Goal: Task Accomplishment & Management: Manage account settings

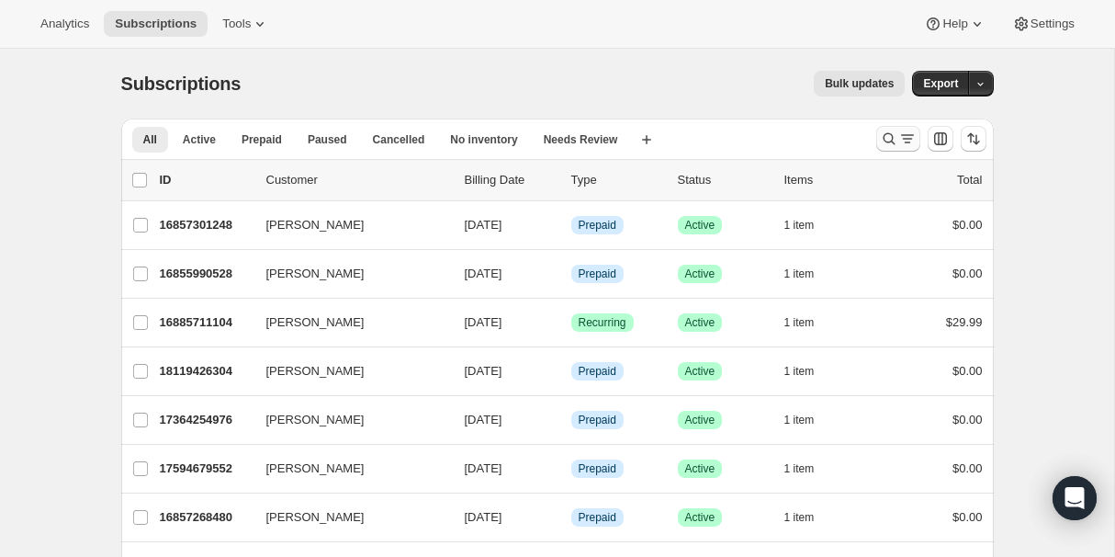
click at [883, 136] on icon "Search and filter results" at bounding box center [889, 139] width 18 height 18
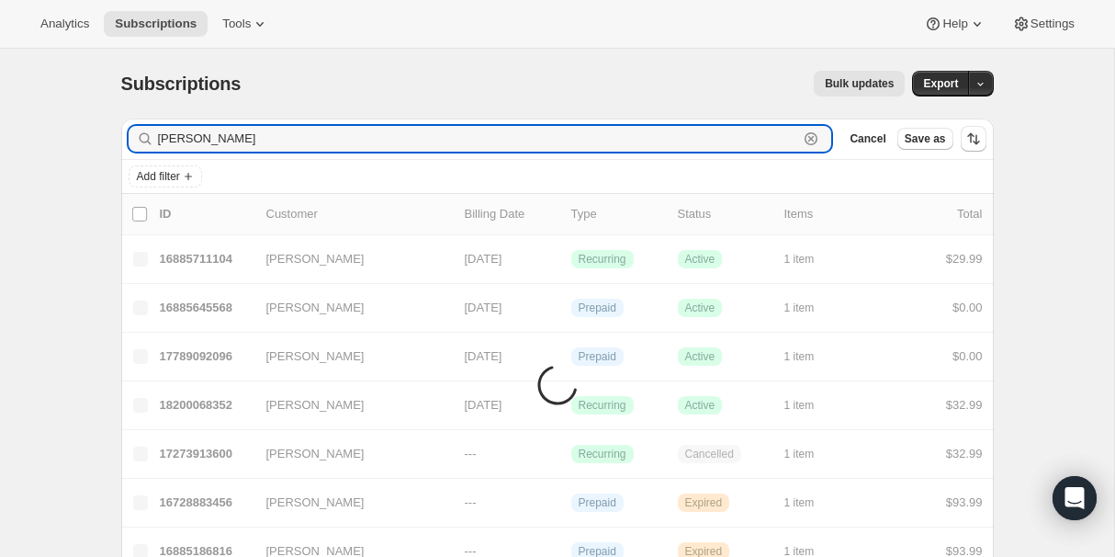
type input "[PERSON_NAME]"
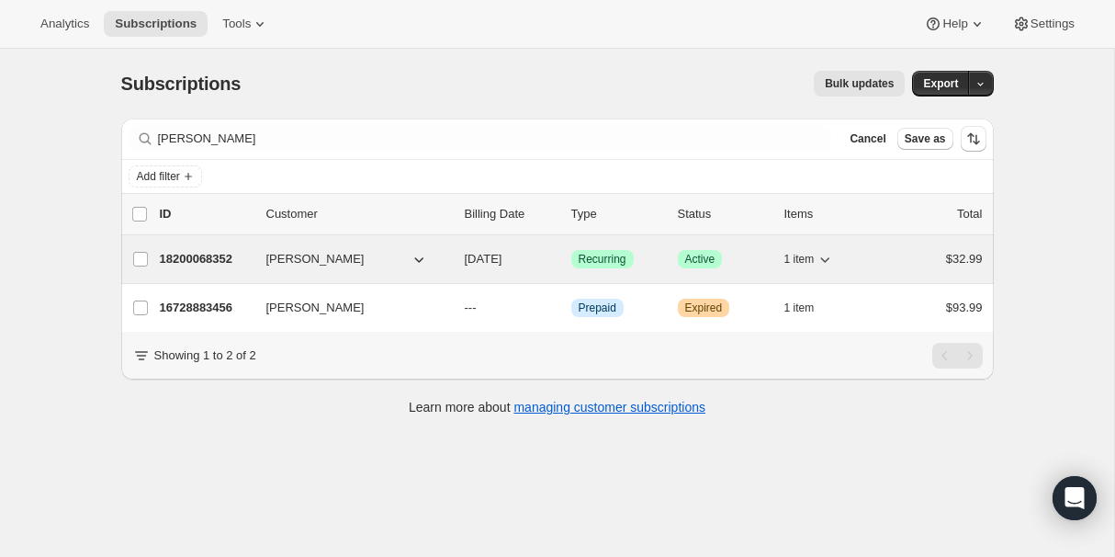
click at [197, 261] on p "18200068352" at bounding box center [206, 259] width 92 height 18
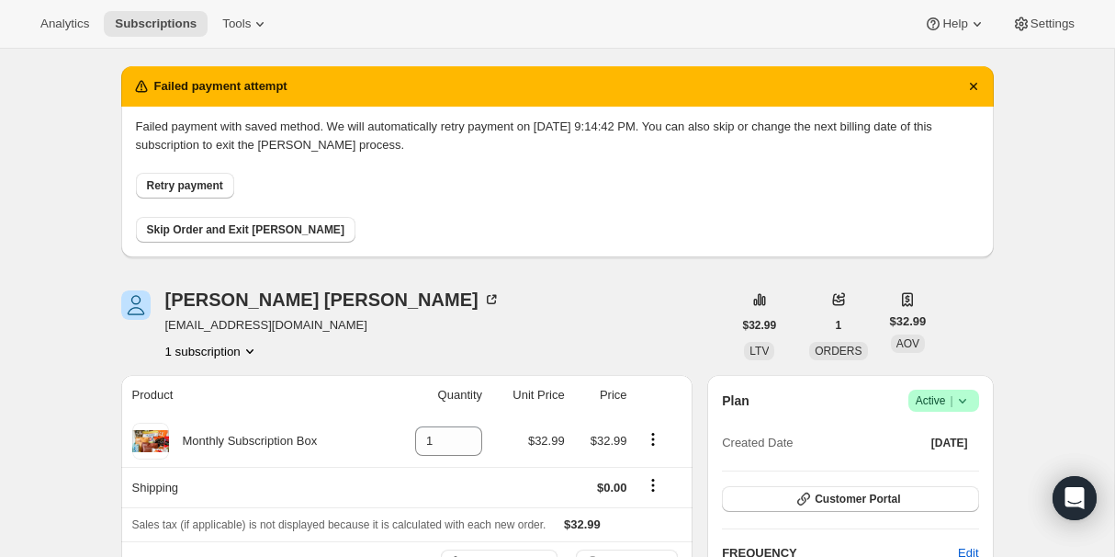
scroll to position [57, 0]
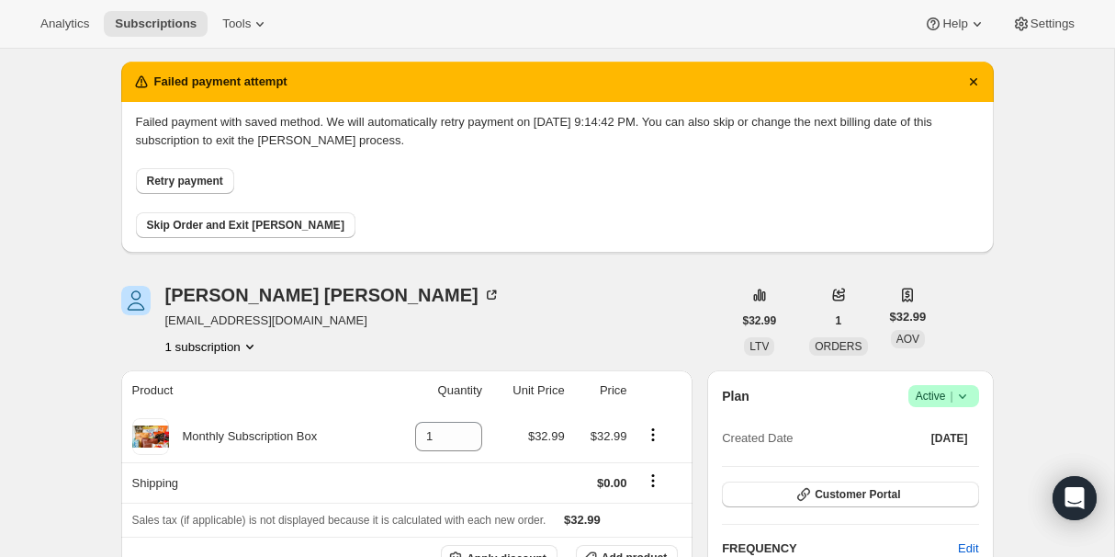
click at [190, 179] on span "Retry payment" at bounding box center [185, 181] width 76 height 15
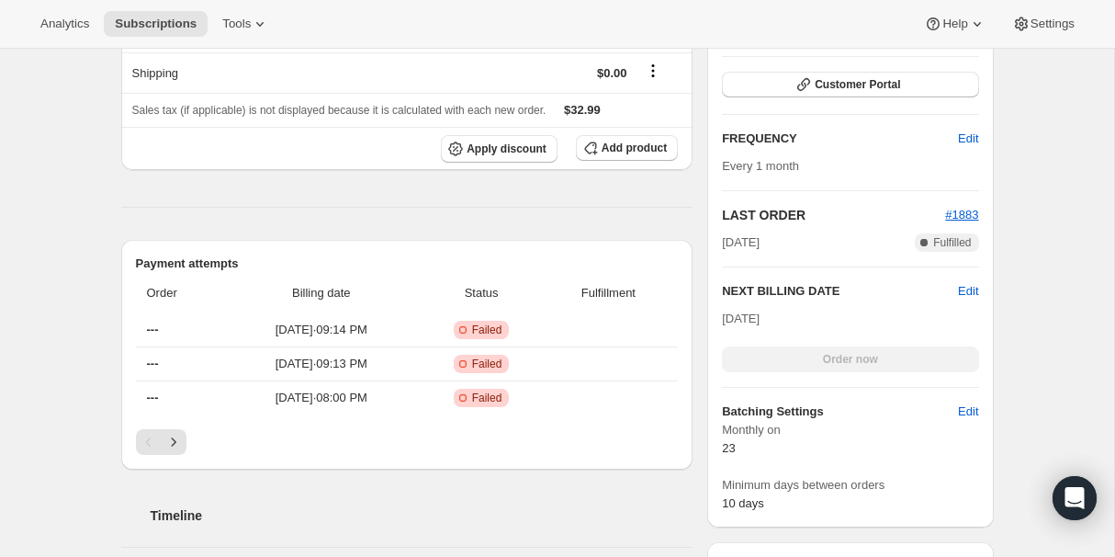
scroll to position [0, 0]
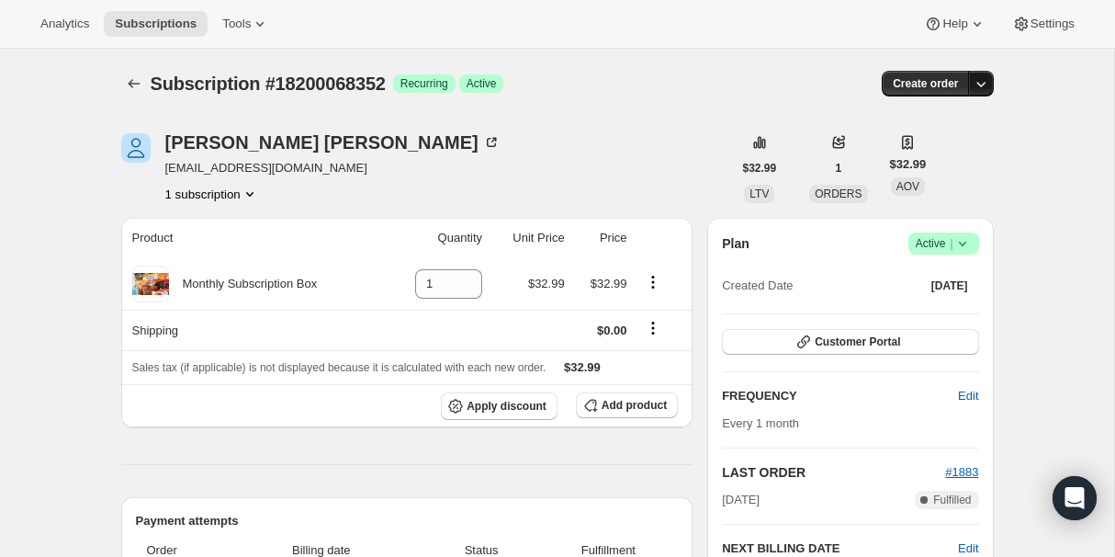
click at [978, 83] on icon "button" at bounding box center [981, 83] width 18 height 18
click at [874, 120] on span "Bill subscription order now" at bounding box center [894, 122] width 140 height 14
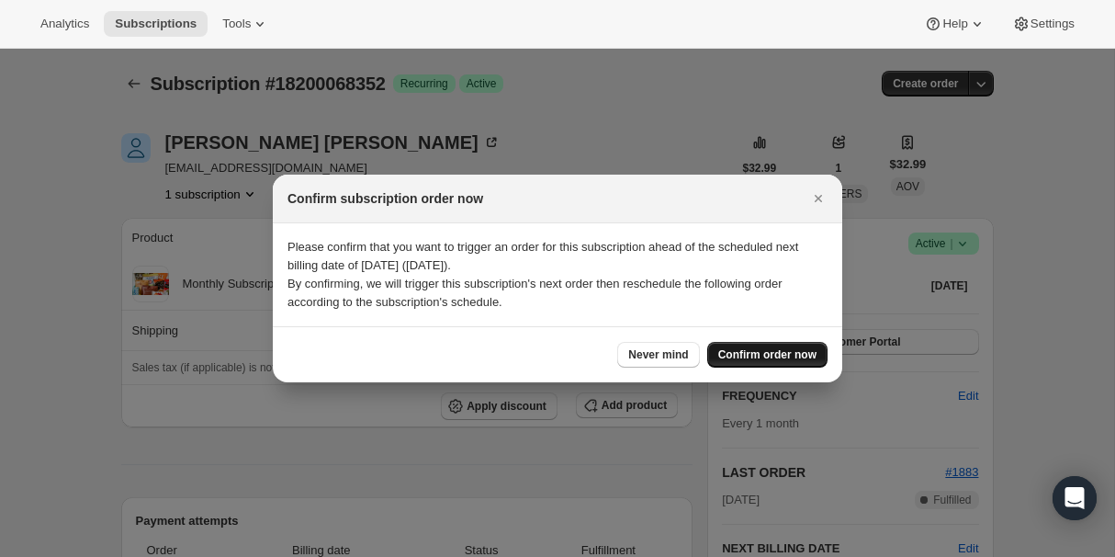
click at [764, 355] on span "Confirm order now" at bounding box center [767, 354] width 98 height 15
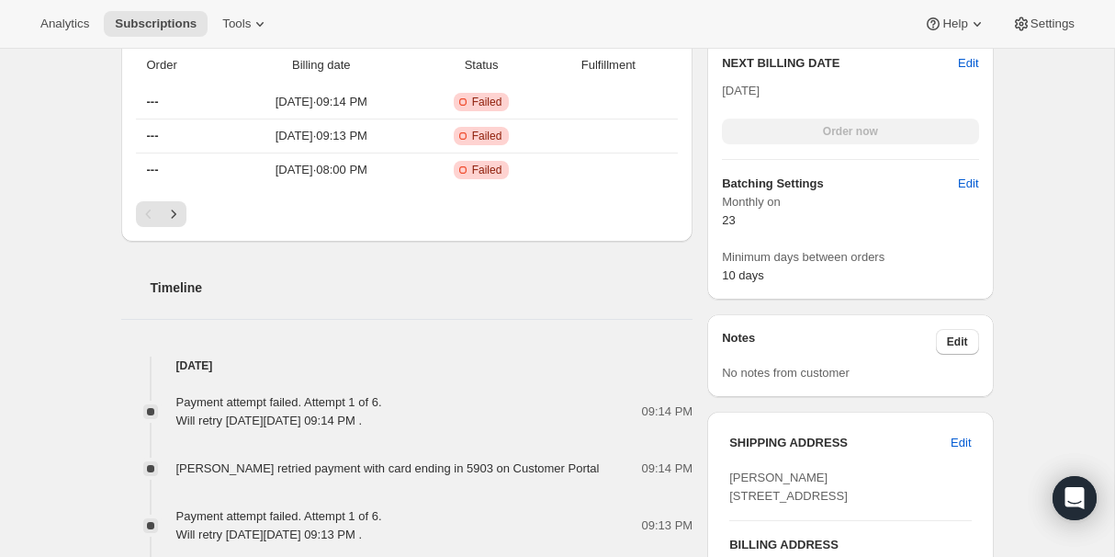
scroll to position [513, 0]
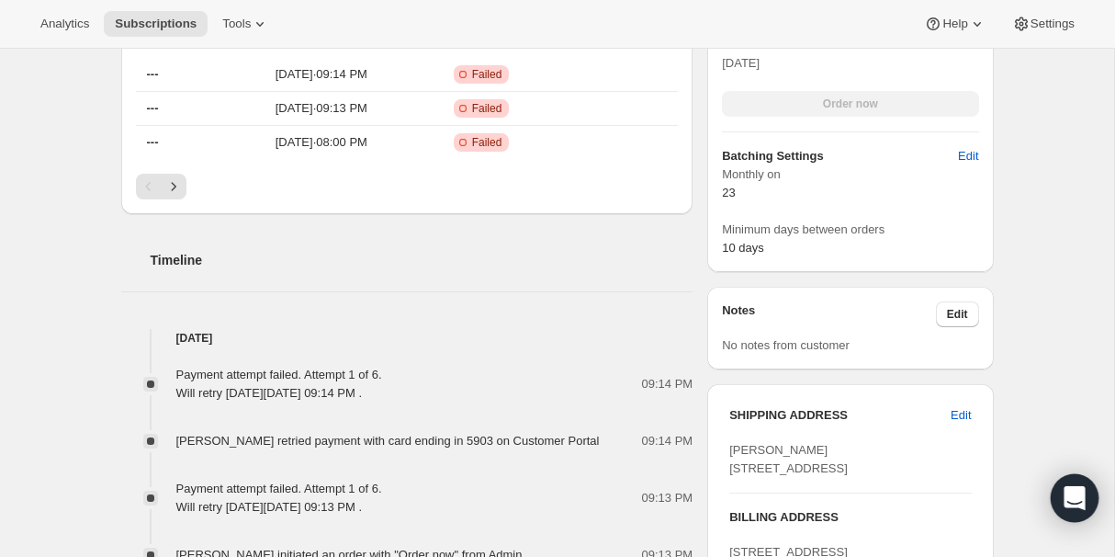
click at [1060, 490] on div "Open Intercom Messenger" at bounding box center [1075, 498] width 49 height 49
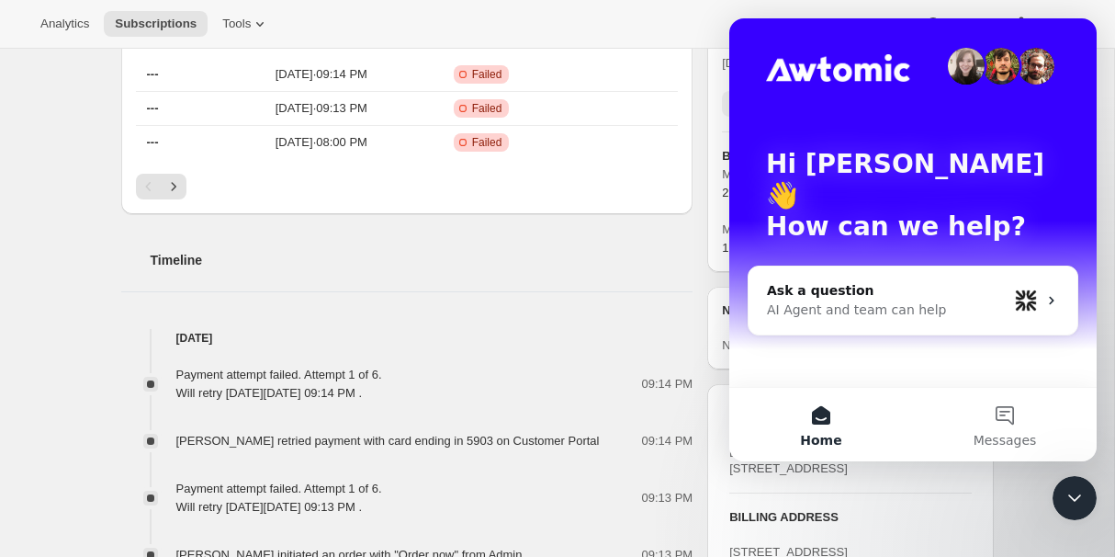
scroll to position [0, 0]
click at [1007, 431] on button "Messages" at bounding box center [1005, 424] width 184 height 73
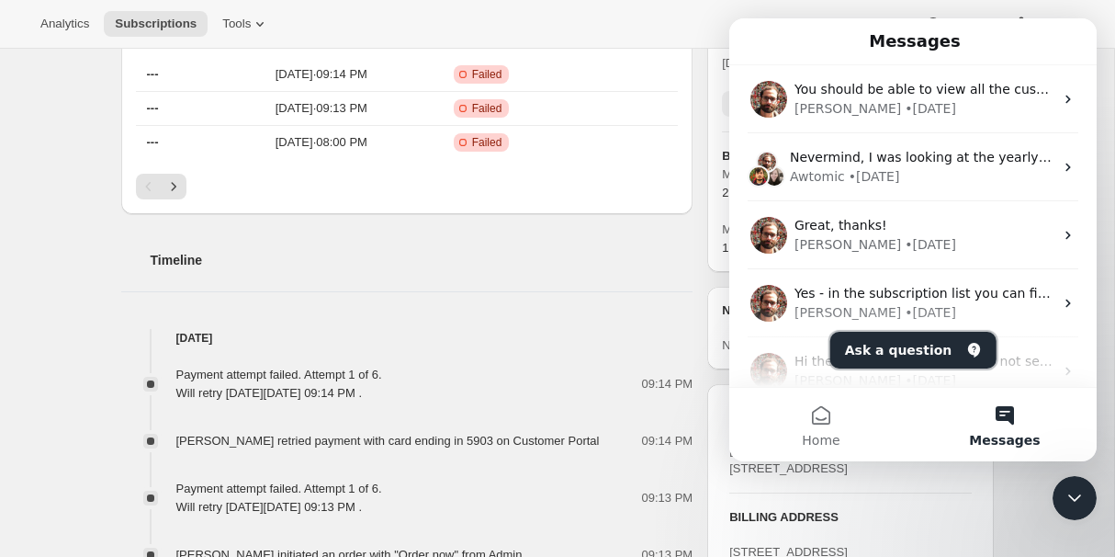
click at [898, 348] on button "Ask a question" at bounding box center [913, 350] width 166 height 37
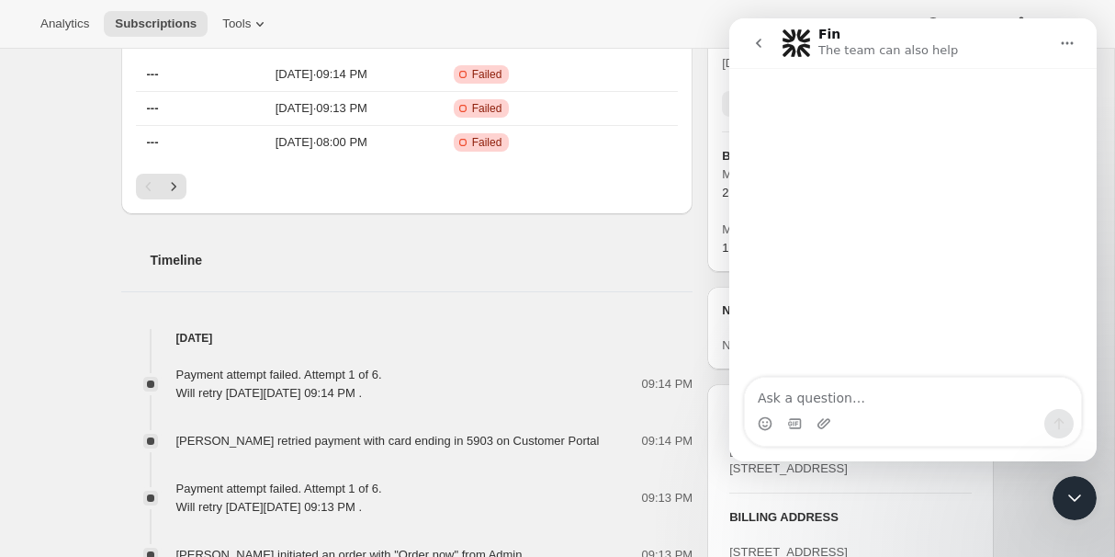
click at [869, 388] on textarea "Ask a question…" at bounding box center [913, 392] width 336 height 31
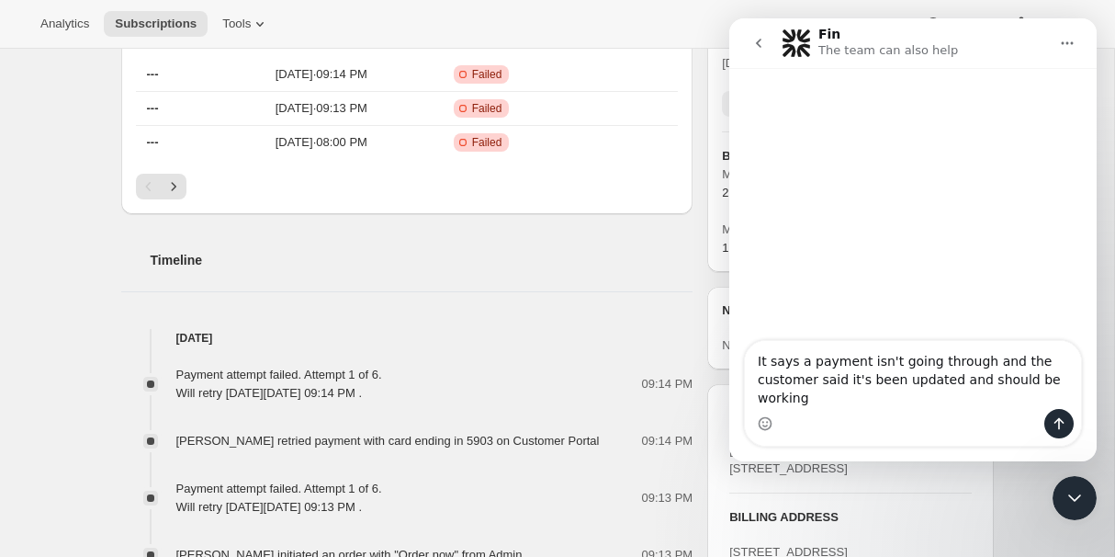
type textarea "It says a payment isn't going through and the customer said it's been updated a…"
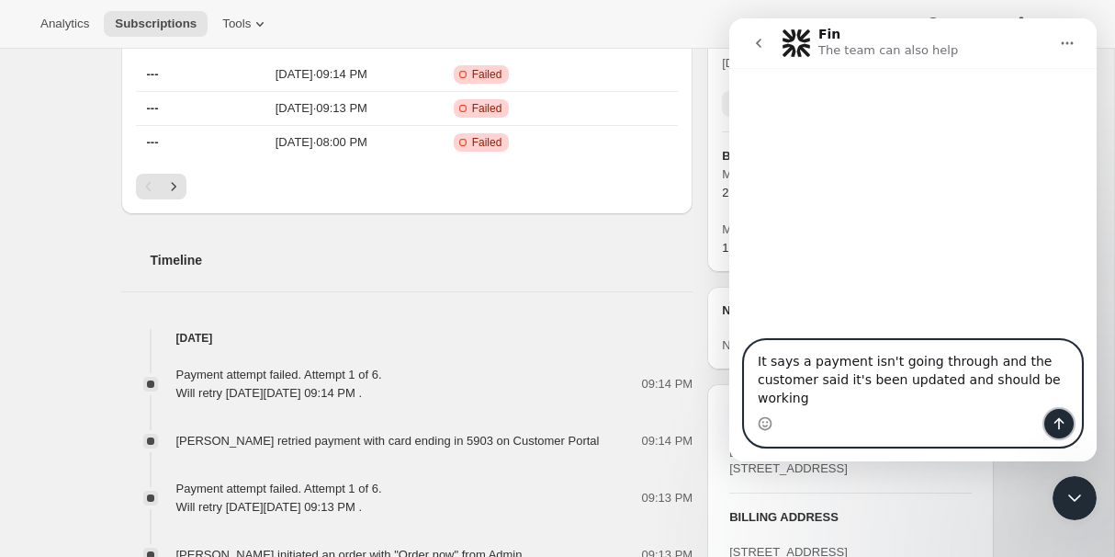
click at [1053, 435] on button "Send a message…" at bounding box center [1058, 423] width 29 height 29
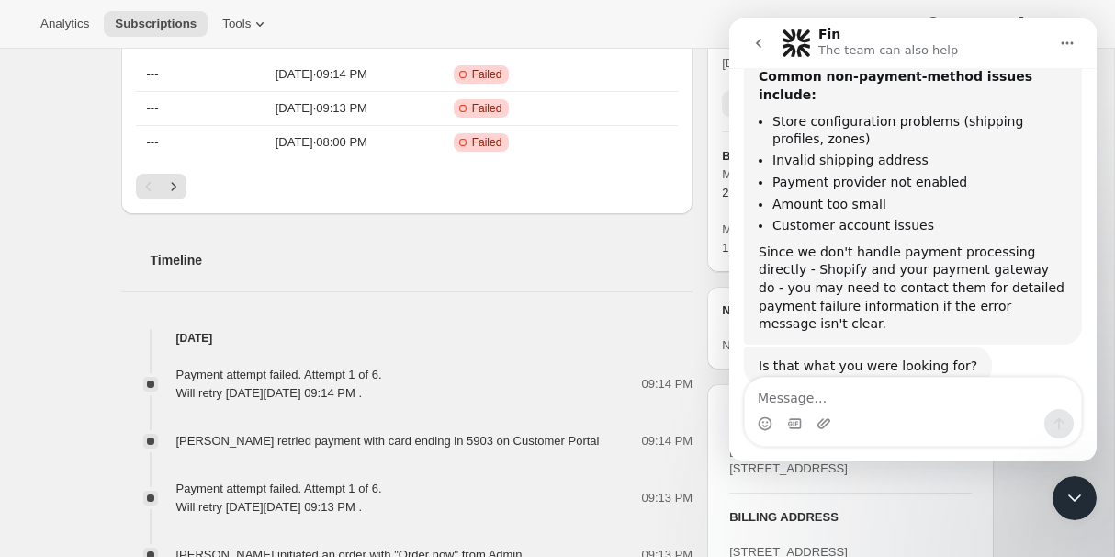
scroll to position [352, 0]
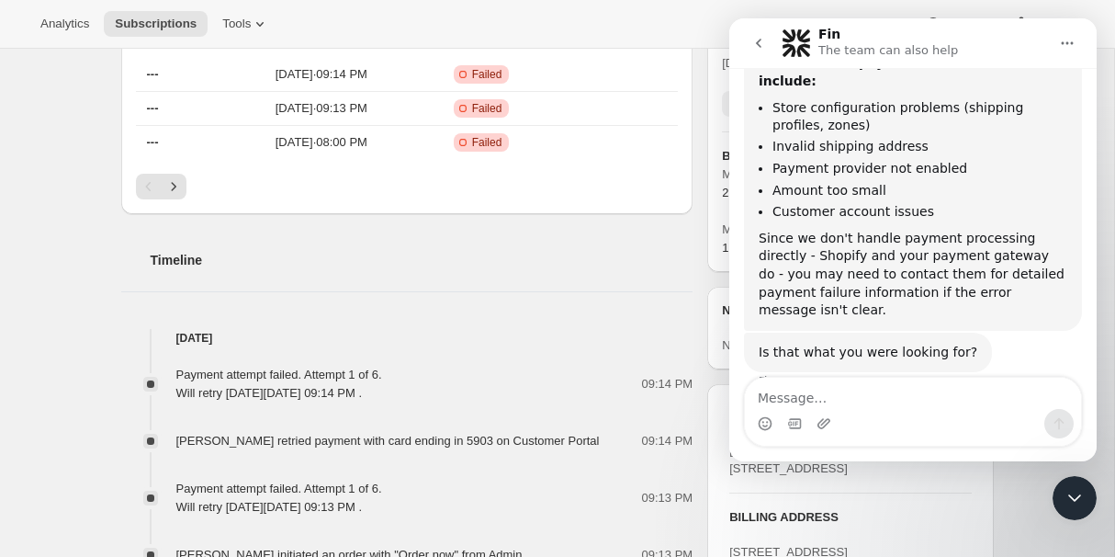
click at [832, 401] on textarea "Message…" at bounding box center [913, 392] width 336 height 31
type textarea "no"
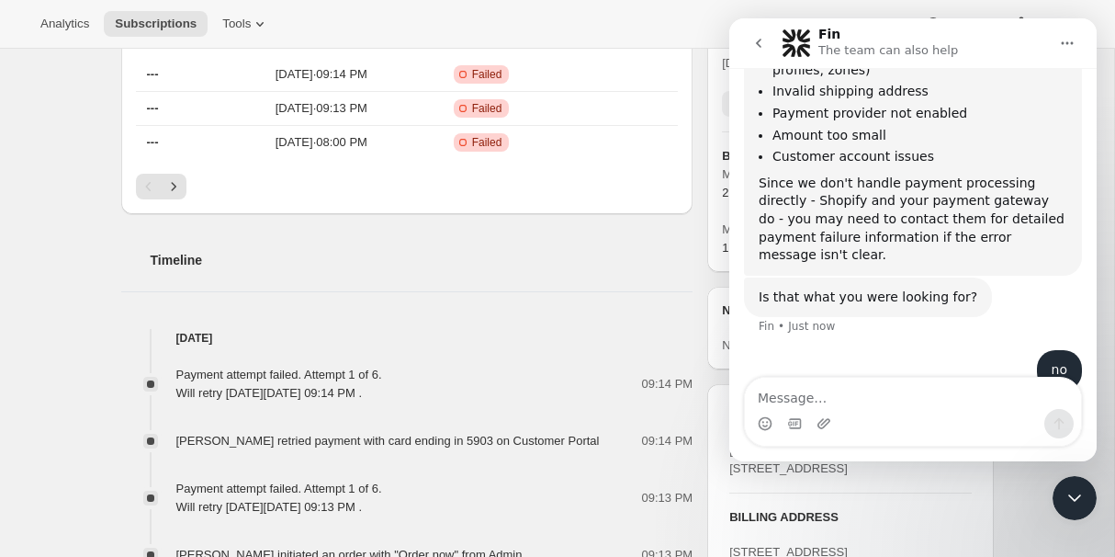
scroll to position [467, 0]
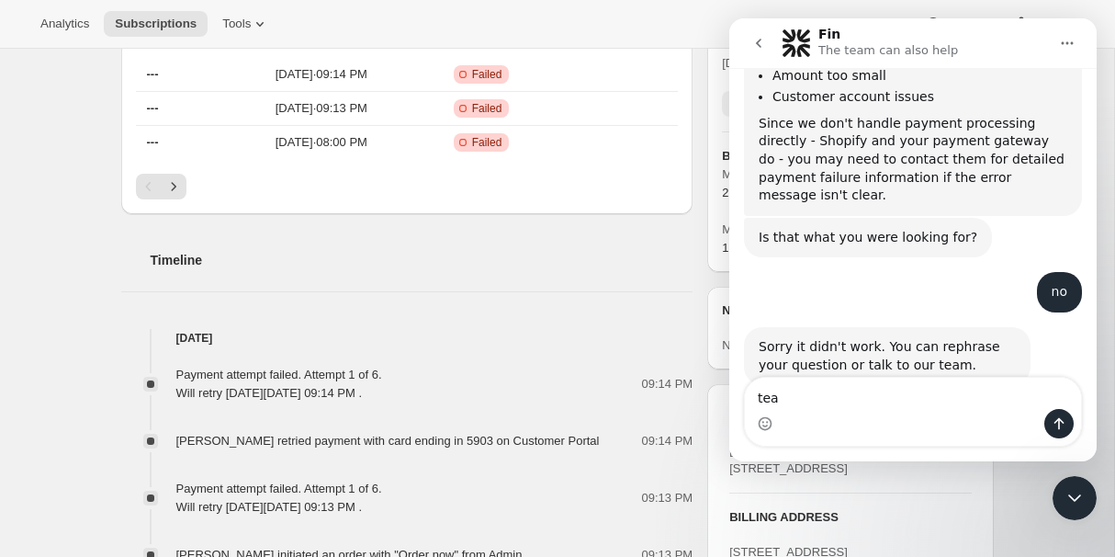
type textarea "team"
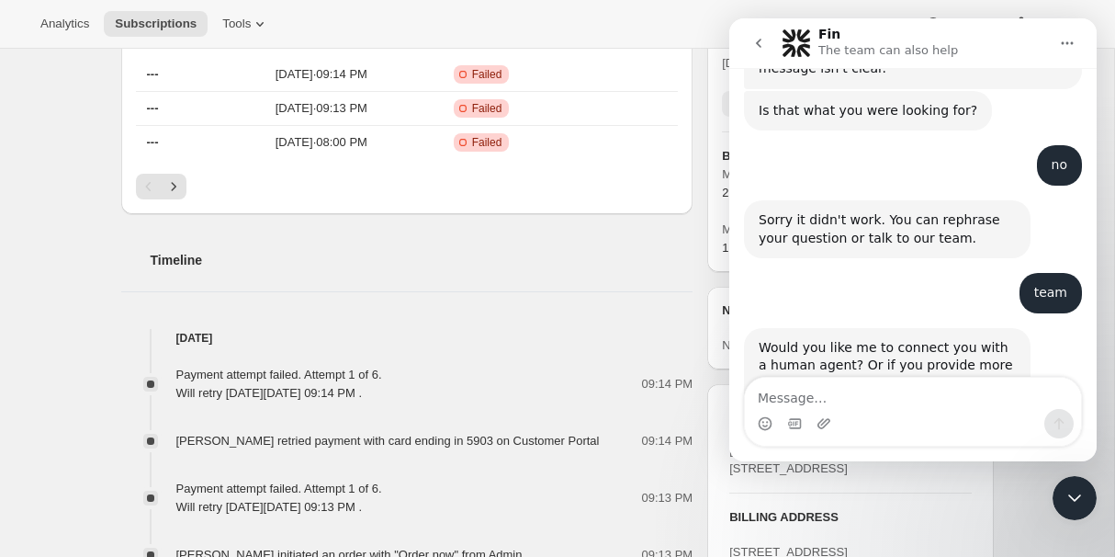
scroll to position [643, 0]
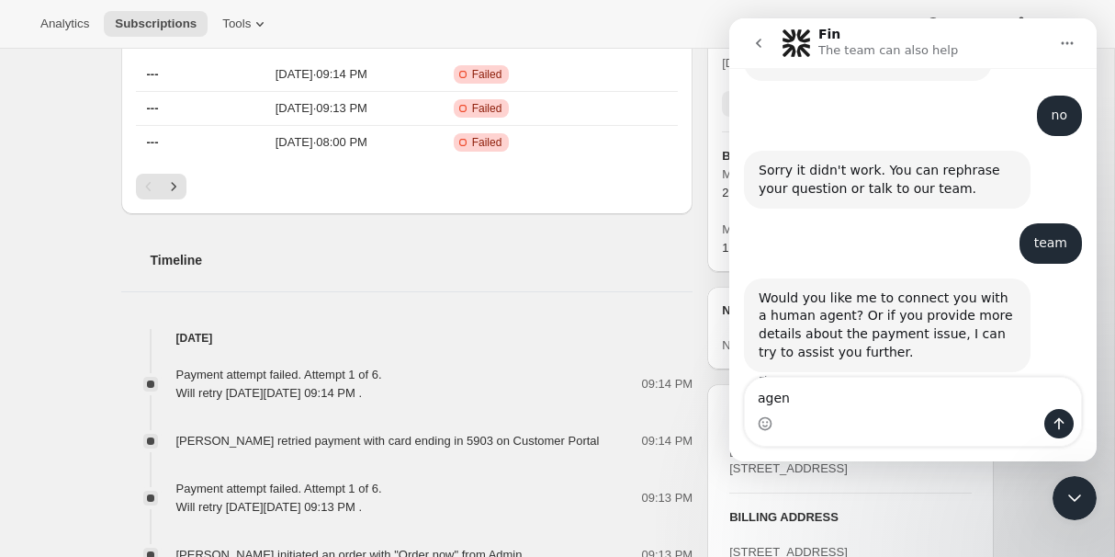
type textarea "agent"
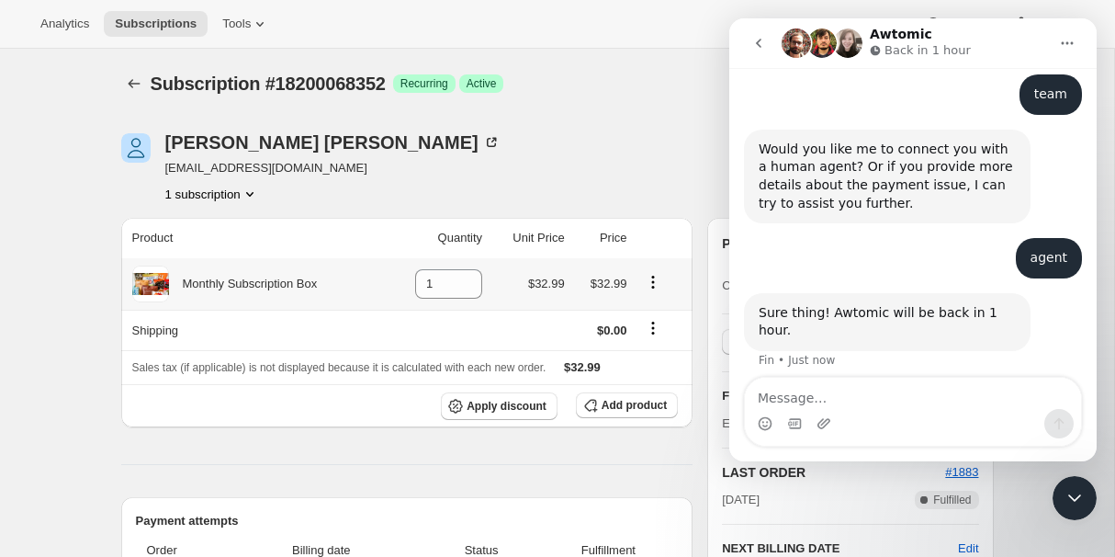
scroll to position [804, 0]
